Goal: Go to known website: Access a specific website the user already knows

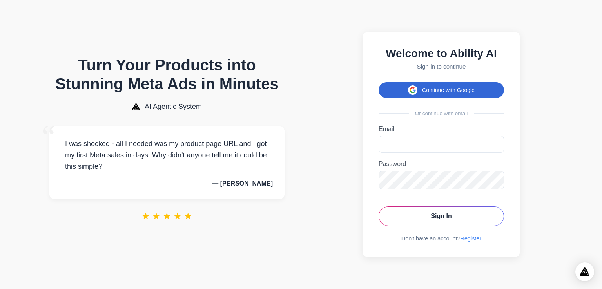
click at [424, 84] on button "Continue with Google" at bounding box center [441, 90] width 125 height 16
